Goal: Navigation & Orientation: Go to known website

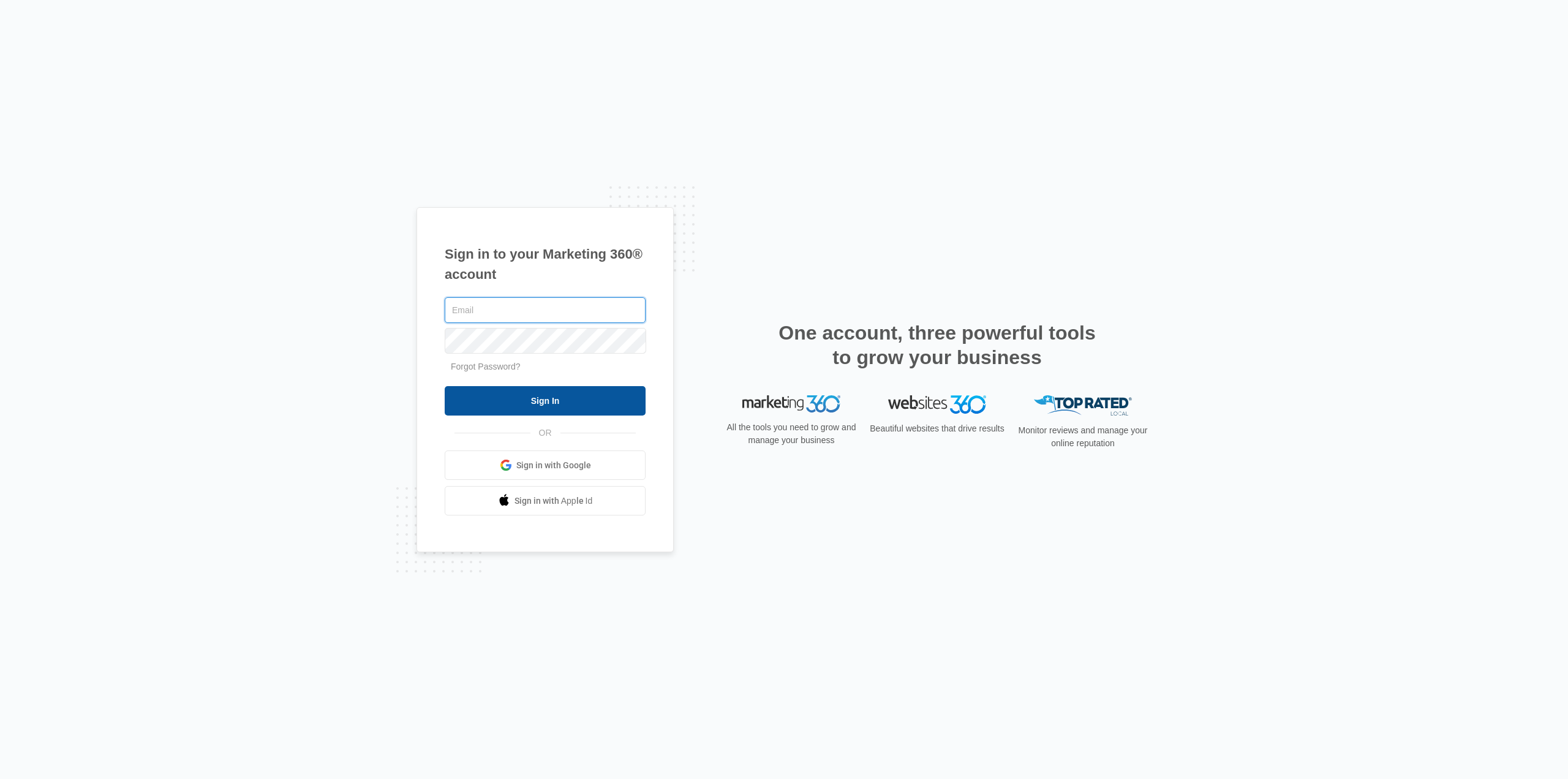
type input "[EMAIL_ADDRESS][DOMAIN_NAME]"
click at [545, 402] on input "Sign In" at bounding box center [545, 401] width 201 height 29
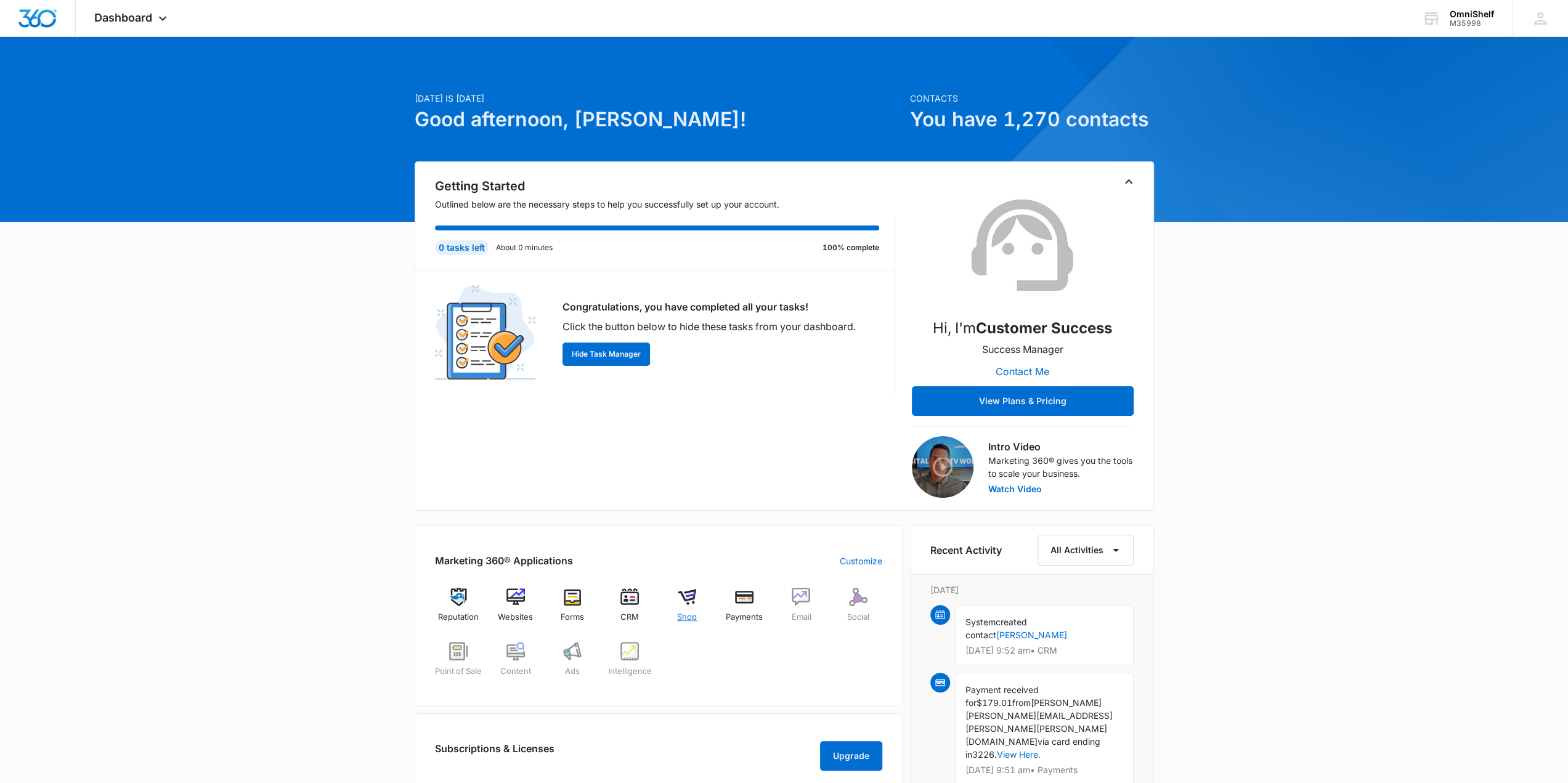
click at [685, 596] on img at bounding box center [687, 597] width 19 height 19
